Goal: Information Seeking & Learning: Learn about a topic

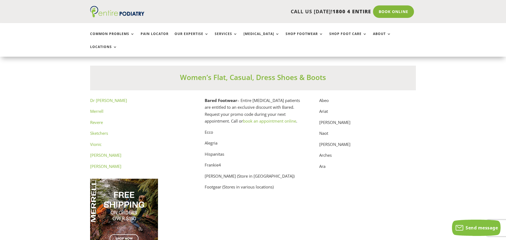
scroll to position [2767, 0]
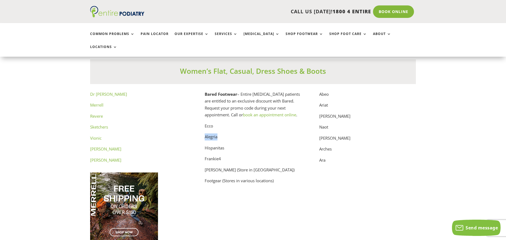
drag, startPoint x: 205, startPoint y: 130, endPoint x: 217, endPoint y: 129, distance: 11.7
click at [217, 134] on p "Alegria" at bounding box center [253, 139] width 97 height 11
copy p "Alegria"
click at [211, 145] on p "Hispanitas" at bounding box center [253, 150] width 97 height 11
drag, startPoint x: 319, startPoint y: 87, endPoint x: 328, endPoint y: 87, distance: 9.0
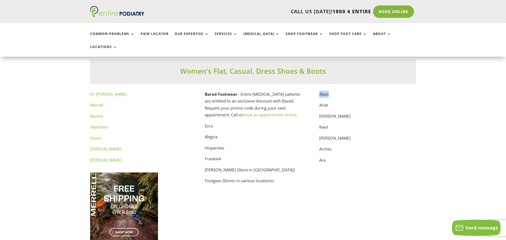
click at [328, 91] on p "Abeo" at bounding box center [367, 96] width 97 height 11
copy p "Abeo"
drag, startPoint x: 320, startPoint y: 99, endPoint x: 328, endPoint y: 99, distance: 7.9
click at [328, 102] on p "Ariat" at bounding box center [367, 107] width 97 height 11
copy p "Ariat"
